Goal: Check status: Check status

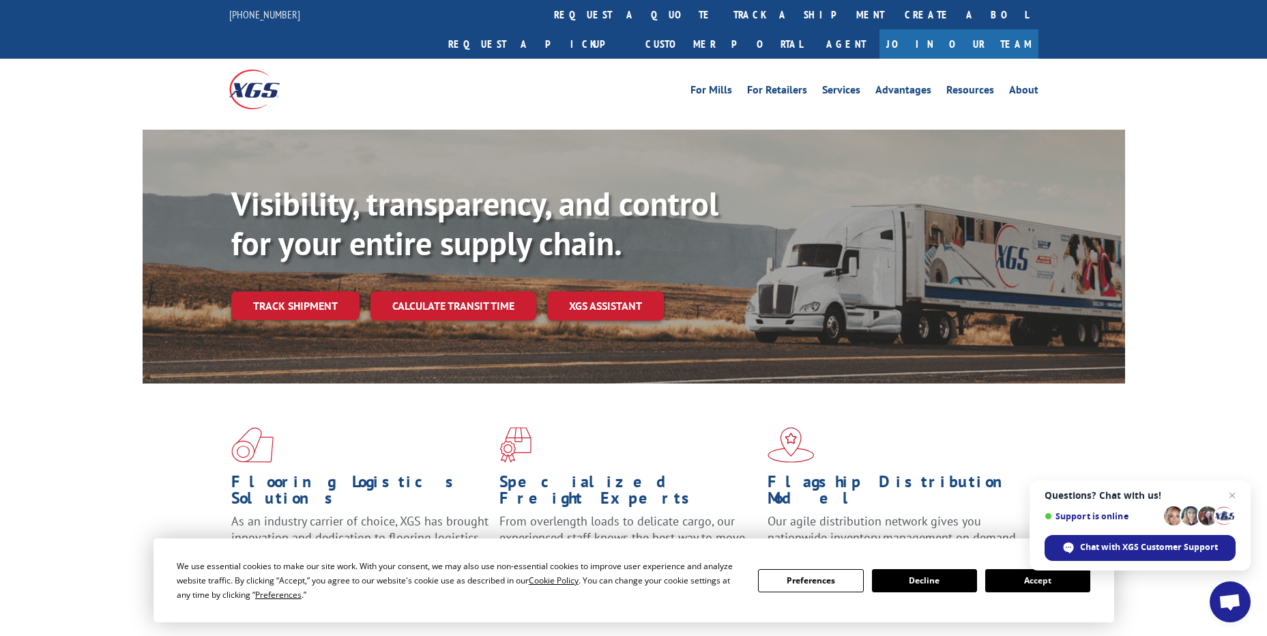
click at [723, 23] on link "track a shipment" at bounding box center [808, 14] width 171 height 29
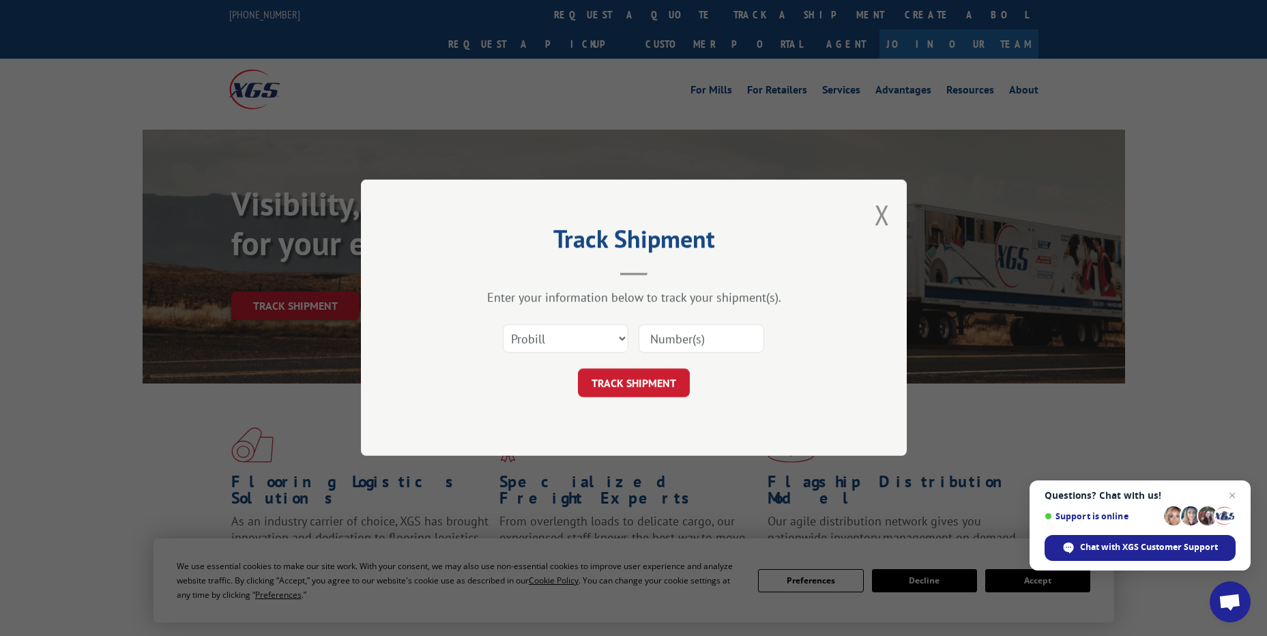
click at [560, 318] on div "Select category... Probill BOL PO" at bounding box center [634, 339] width 410 height 45
click at [556, 347] on select "Select category... Probill BOL PO" at bounding box center [566, 339] width 126 height 29
select select "po"
click at [503, 325] on select "Select category... Probill BOL PO" at bounding box center [566, 339] width 126 height 29
click at [667, 333] on input at bounding box center [702, 339] width 126 height 29
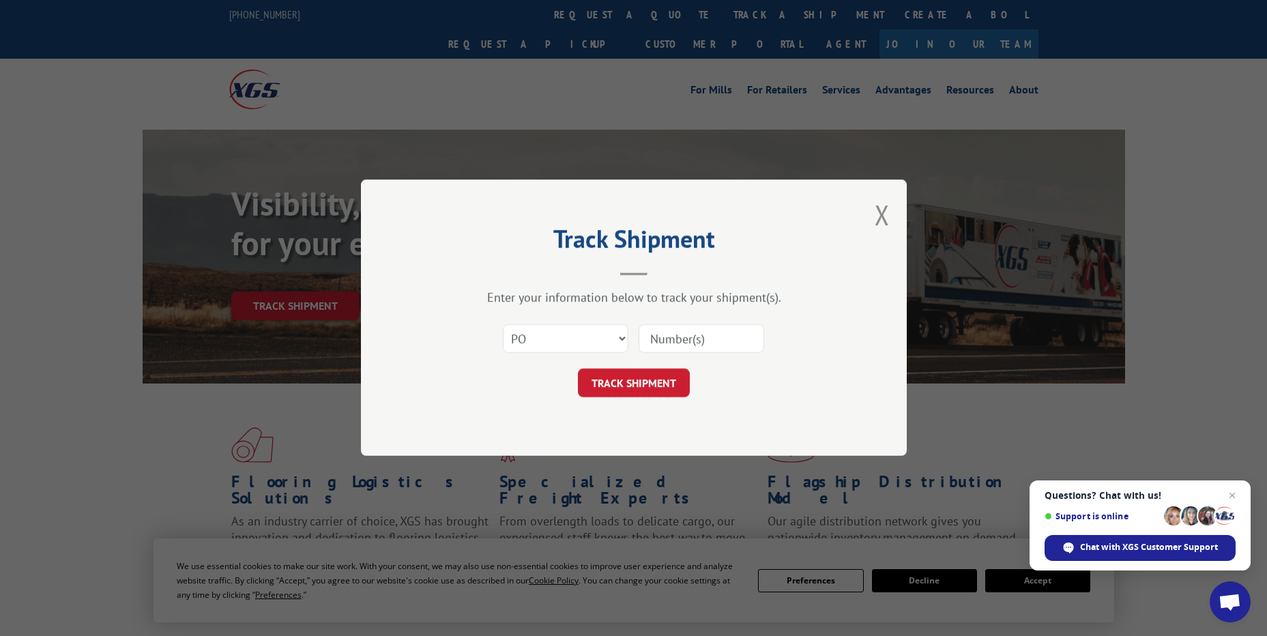
paste input "This is Romanoff Renovations your subcontractor for The Home Depot. We have lef…"
click at [658, 374] on button "TRACK SHIPMENT" at bounding box center [634, 383] width 112 height 29
drag, startPoint x: 700, startPoint y: 337, endPoint x: 502, endPoint y: 337, distance: 197.3
click at [502, 337] on div "Select category... Probill BOL PO The field is not valid" at bounding box center [634, 339] width 410 height 45
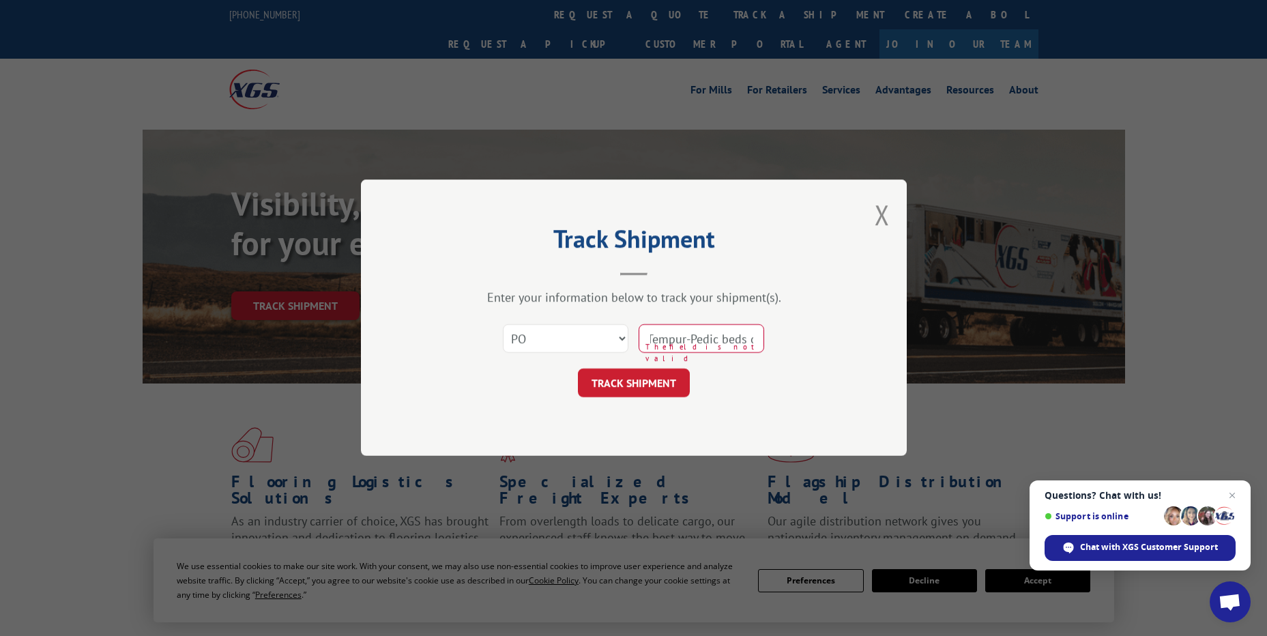
type input "This is Romanoff Renovations your subcontractor for The Home Depot. We have lef…"
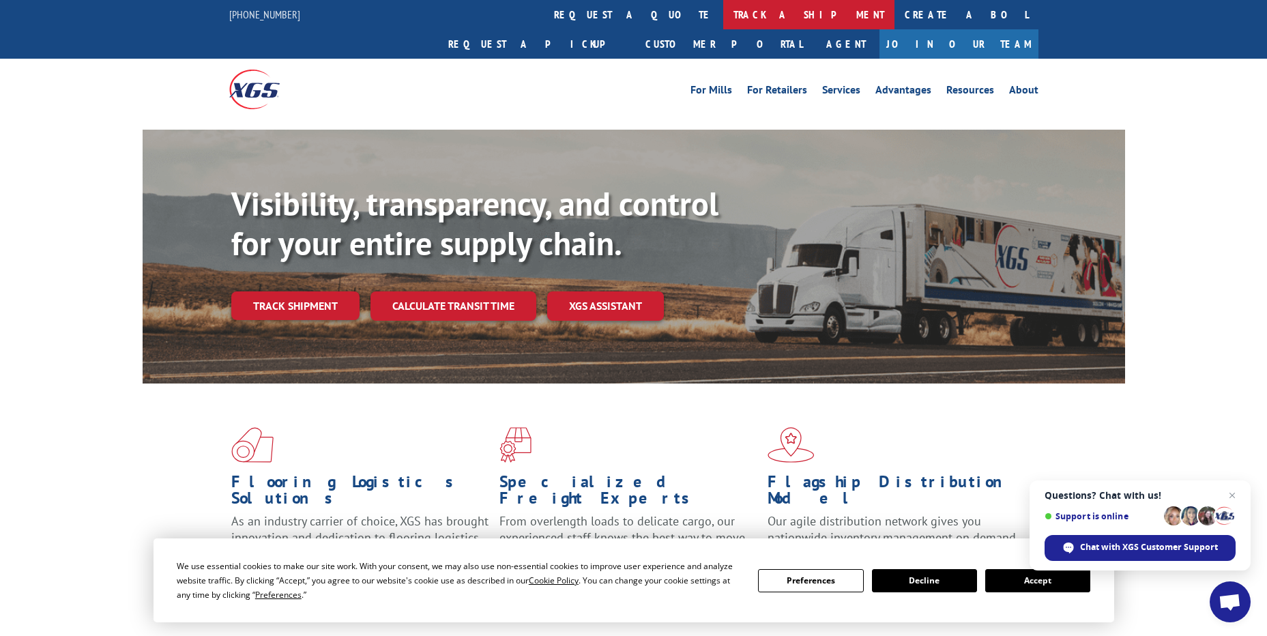
click at [603, 59] on div "For [PERSON_NAME] For Retailers Services Advantages Resources About For [PERSON…" at bounding box center [633, 89] width 809 height 61
click at [723, 18] on link "track a shipment" at bounding box center [808, 14] width 171 height 29
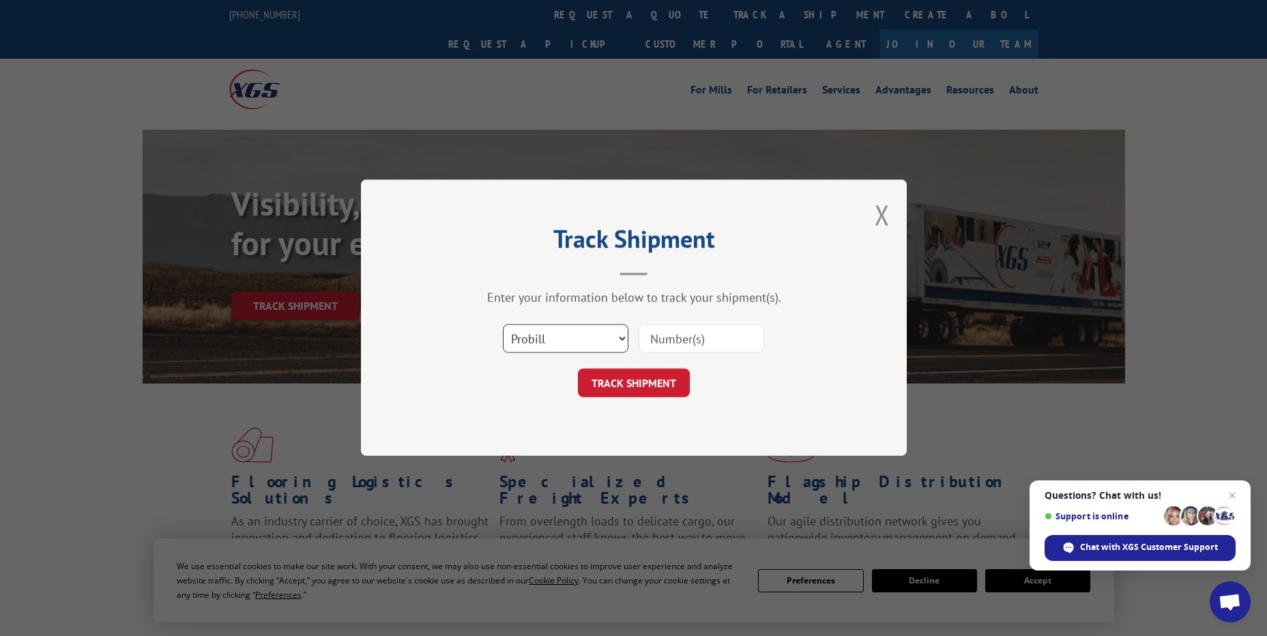
click at [586, 330] on select "Select category... Probill BOL PO" at bounding box center [566, 339] width 126 height 29
select select "po"
click at [503, 325] on select "Select category... Probill BOL PO" at bounding box center [566, 339] width 126 height 29
click at [659, 336] on input at bounding box center [702, 339] width 126 height 29
paste input "02509677"
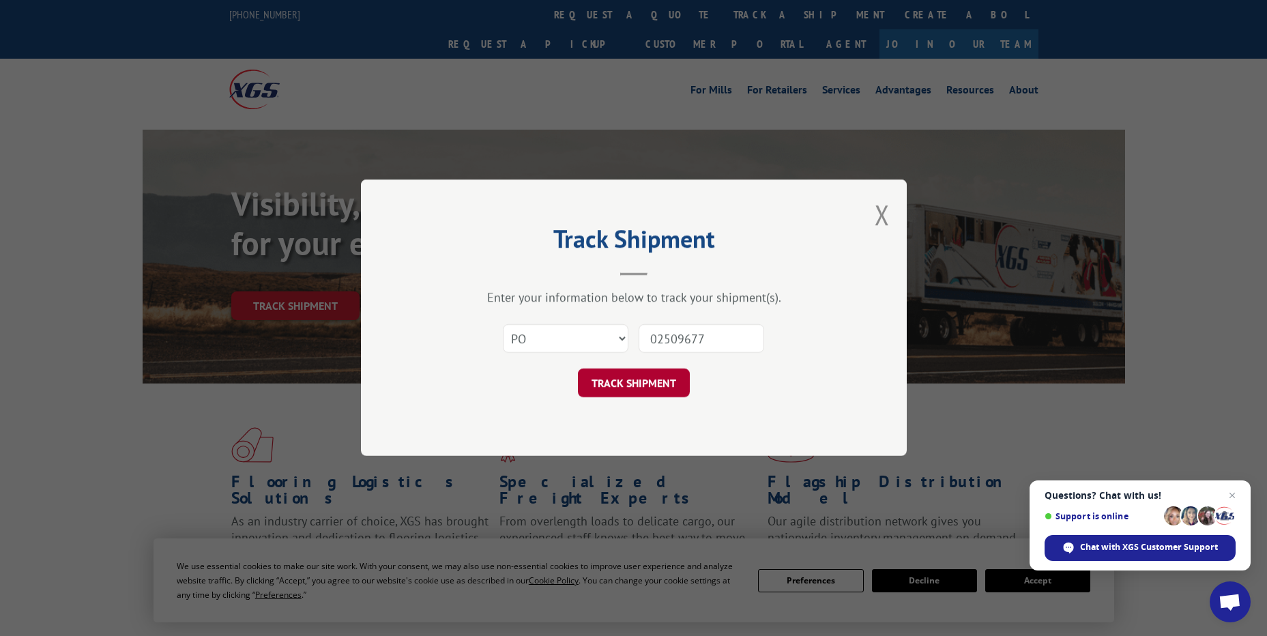
type input "02509677"
click at [646, 377] on button "TRACK SHIPMENT" at bounding box center [634, 383] width 112 height 29
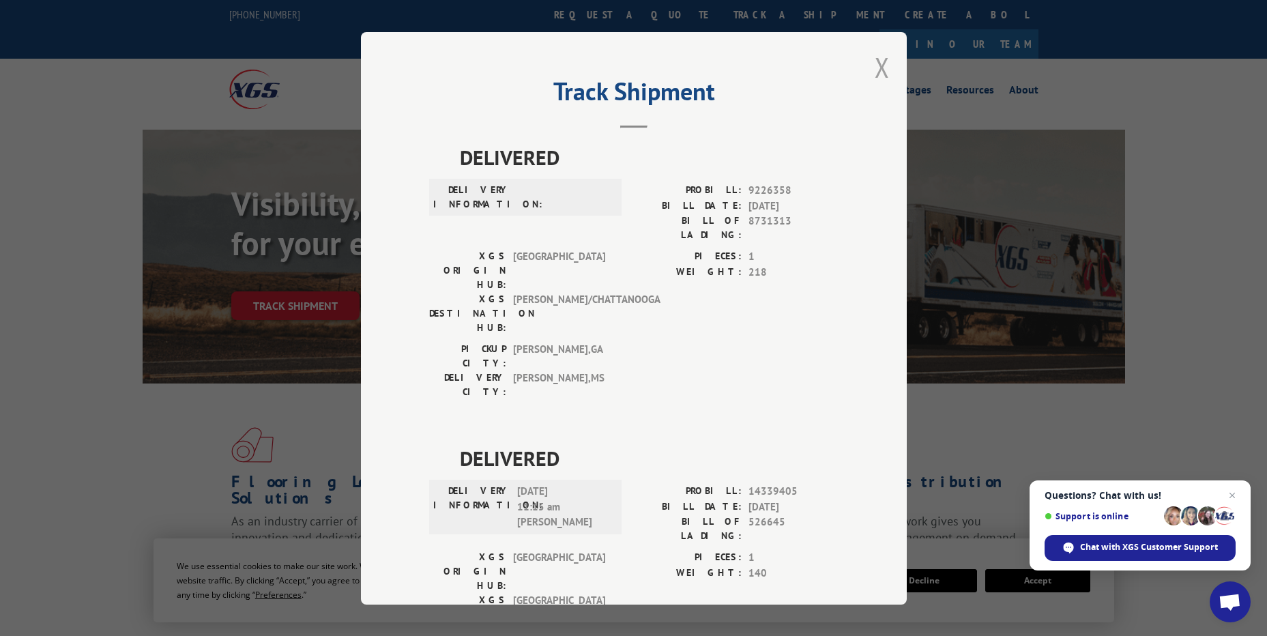
click at [878, 70] on button "Close modal" at bounding box center [882, 67] width 15 height 36
